Goal: Task Accomplishment & Management: Manage account settings

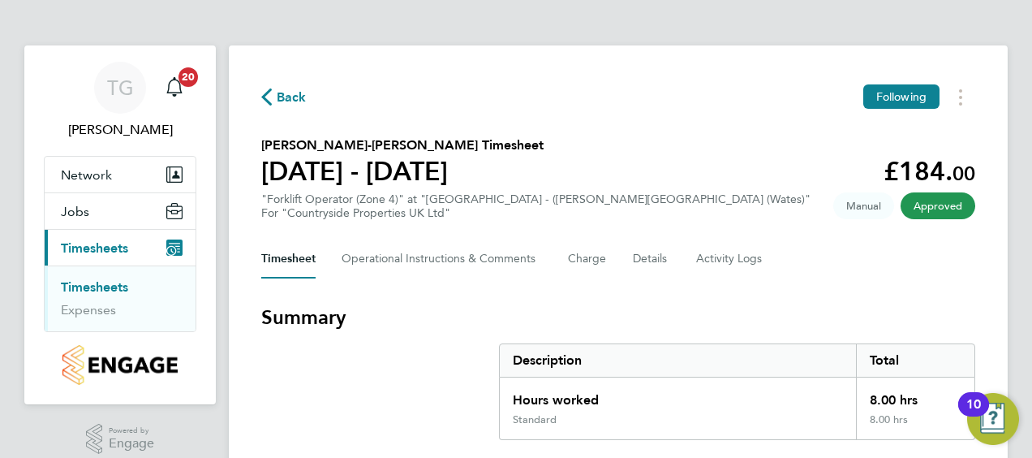
click at [95, 287] on link "Timesheets" at bounding box center [94, 286] width 67 height 15
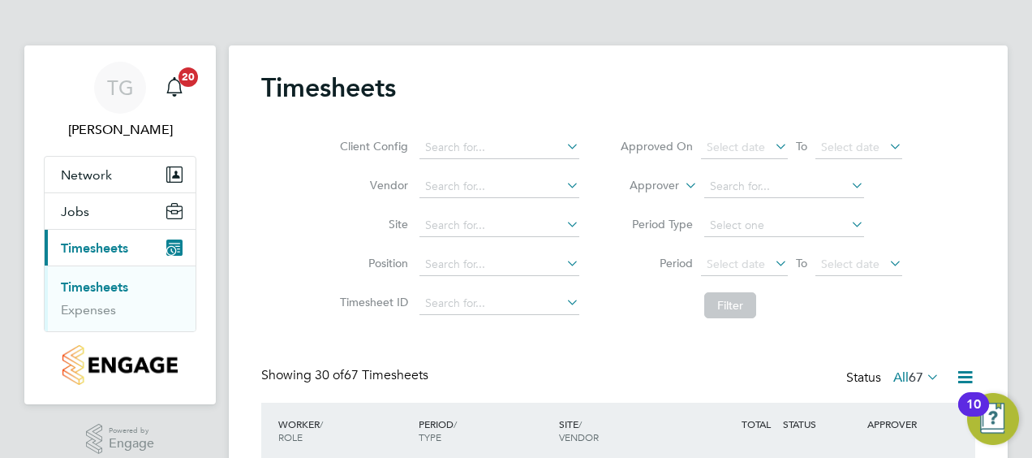
click at [94, 286] on link "Timesheets" at bounding box center [94, 286] width 67 height 15
click at [81, 308] on link "Expenses" at bounding box center [88, 309] width 55 height 15
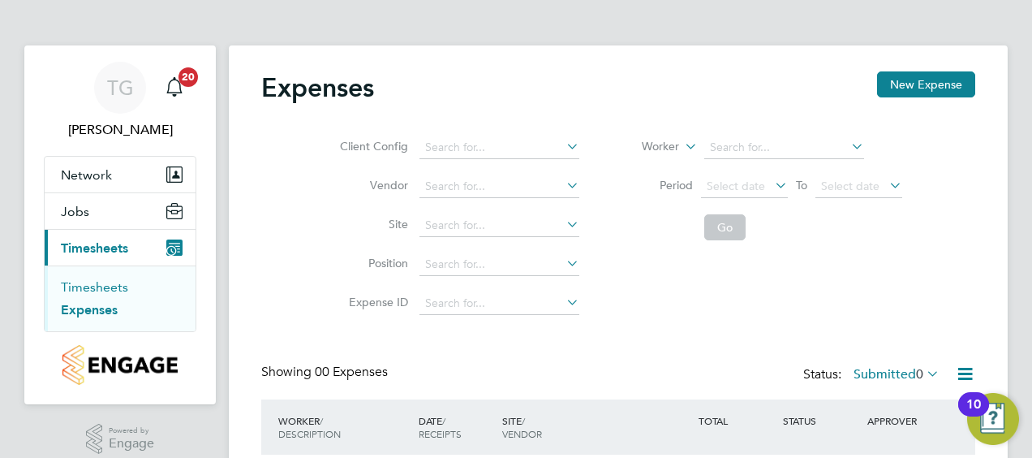
click at [118, 280] on link "Timesheets" at bounding box center [94, 286] width 67 height 15
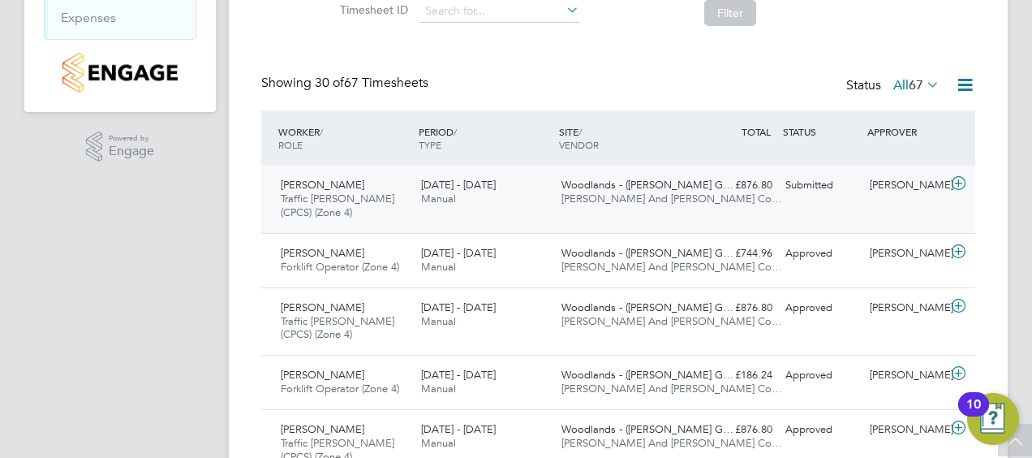
click at [323, 185] on span "[PERSON_NAME]" at bounding box center [323, 185] width 84 height 14
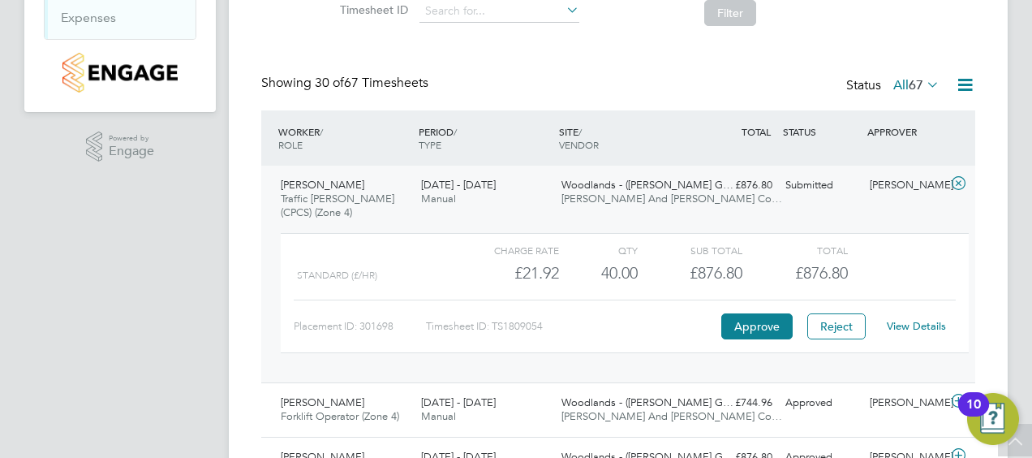
click at [913, 320] on link "View Details" at bounding box center [916, 326] width 59 height 14
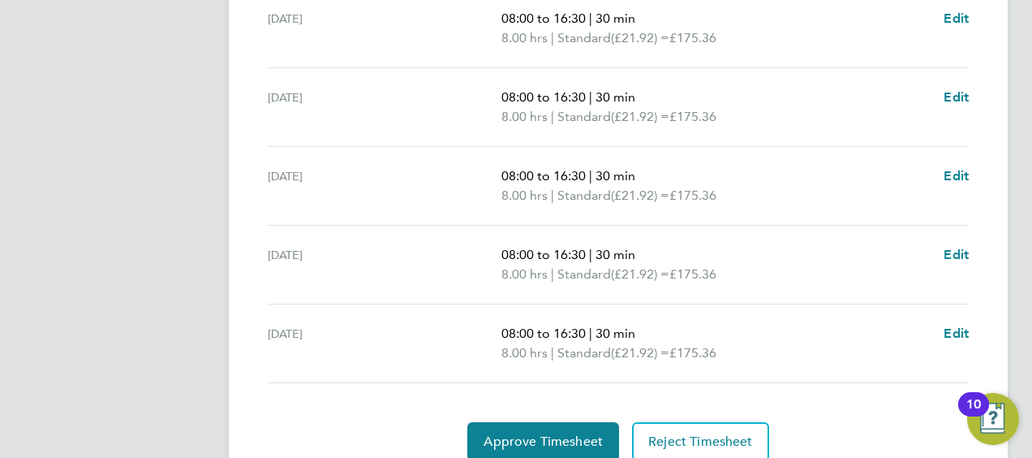
scroll to position [552, 0]
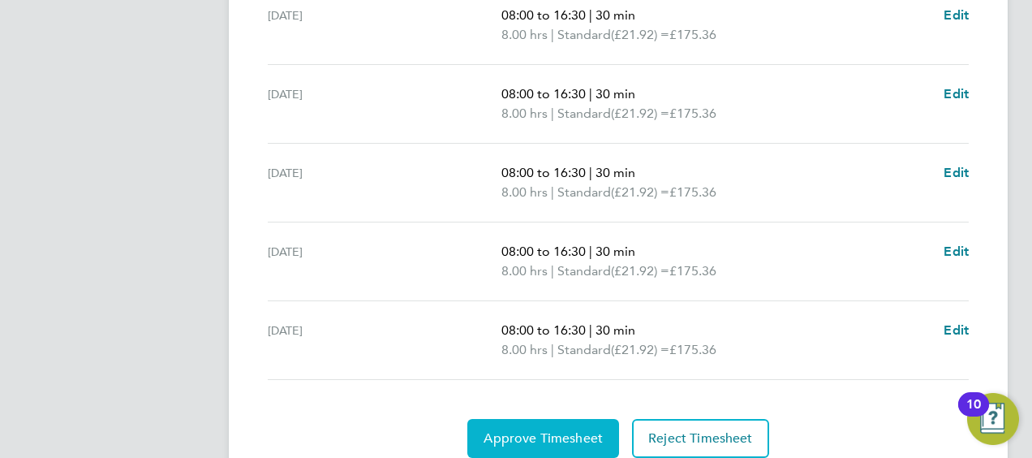
click at [570, 430] on span "Approve Timesheet" at bounding box center [543, 438] width 119 height 16
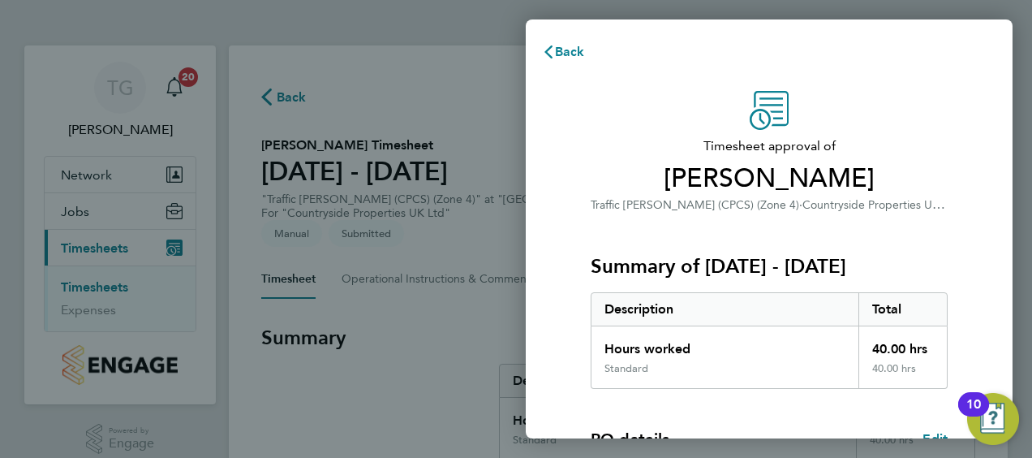
click at [1006, 105] on div "Timesheet approval of Gary Pople Traffic Marshall (CPCS) (Zone 4) · Countryside…" at bounding box center [769, 414] width 487 height 686
drag, startPoint x: 958, startPoint y: 253, endPoint x: 954, endPoint y: 109, distance: 144.5
click at [954, 109] on div "Timesheet approval of Gary Pople Traffic Marshall (CPCS) (Zone 4) · Countryside…" at bounding box center [769, 414] width 396 height 647
click at [952, 112] on div "Timesheet approval of Gary Pople Traffic Marshall (CPCS) (Zone 4) · Countryside…" at bounding box center [769, 414] width 396 height 647
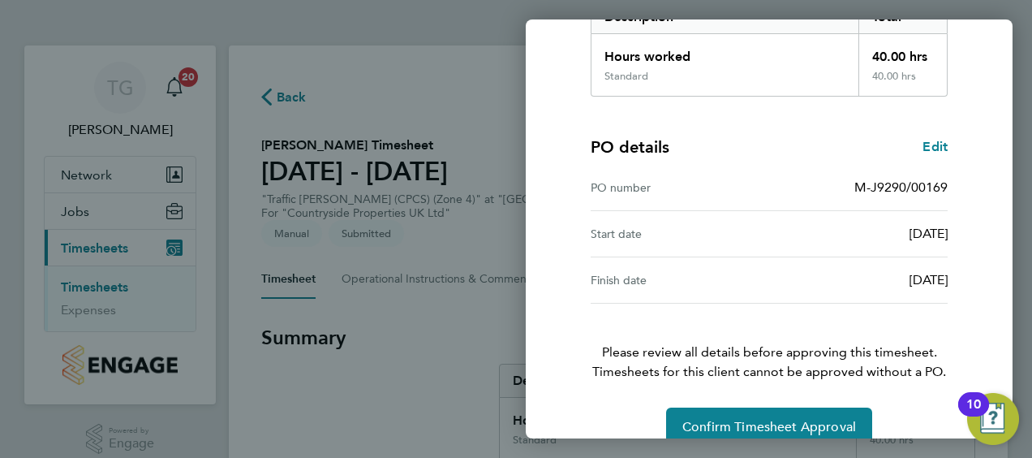
scroll to position [318, 0]
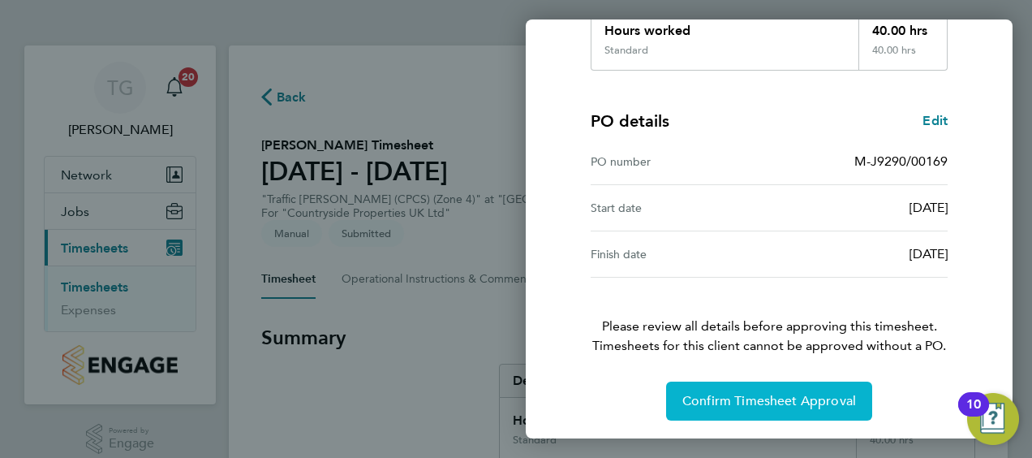
click at [741, 396] on span "Confirm Timesheet Approval" at bounding box center [769, 401] width 174 height 16
